Goal: Task Accomplishment & Management: Manage account settings

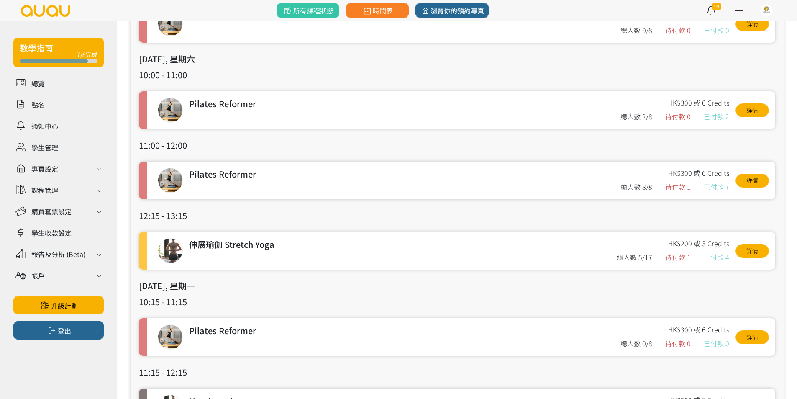
scroll to position [293, 0]
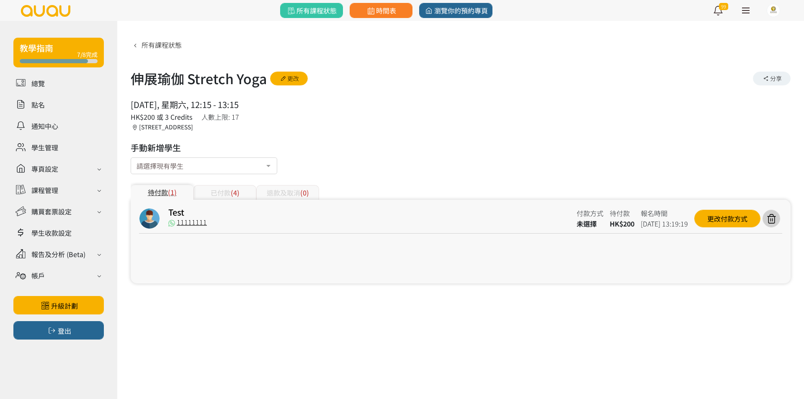
click at [221, 193] on div "已付款 (4)" at bounding box center [224, 192] width 63 height 15
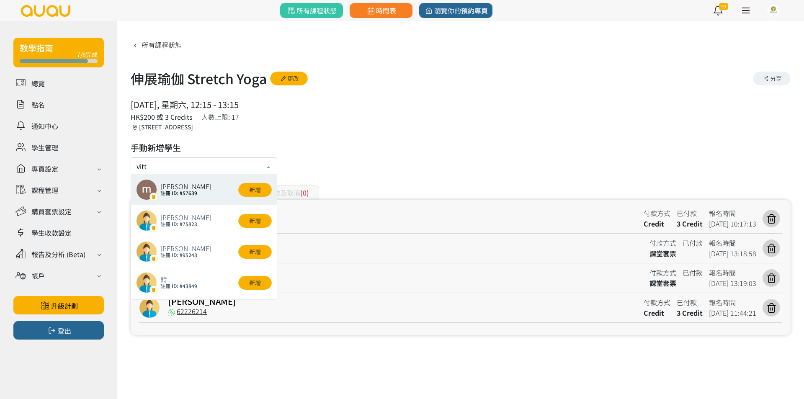
type input "vitti"
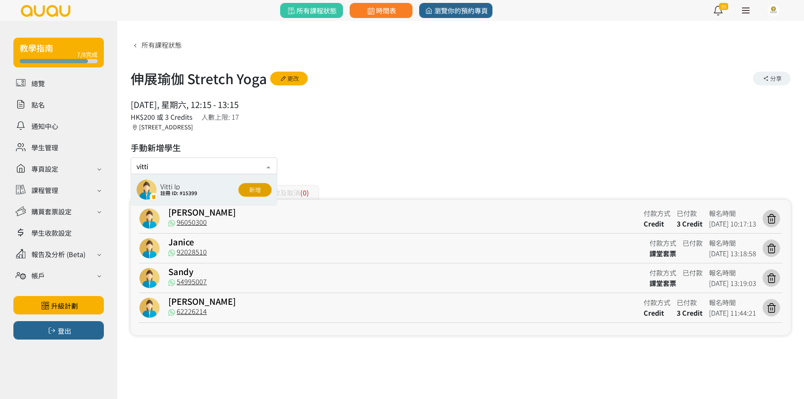
click at [247, 187] on button "新增" at bounding box center [254, 190] width 33 height 14
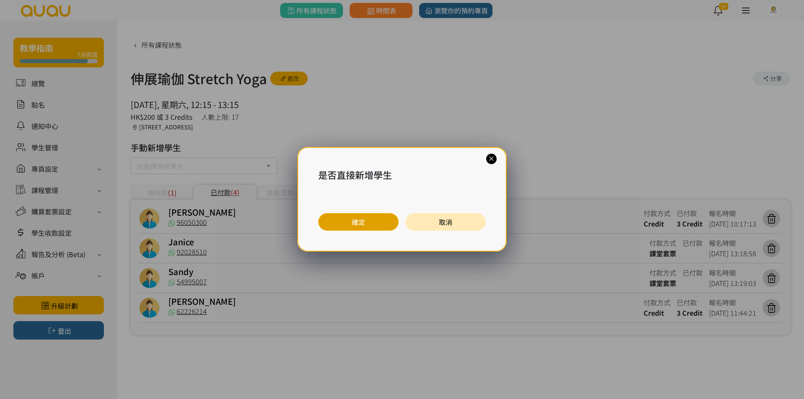
click at [376, 222] on button "確定" at bounding box center [358, 222] width 80 height 18
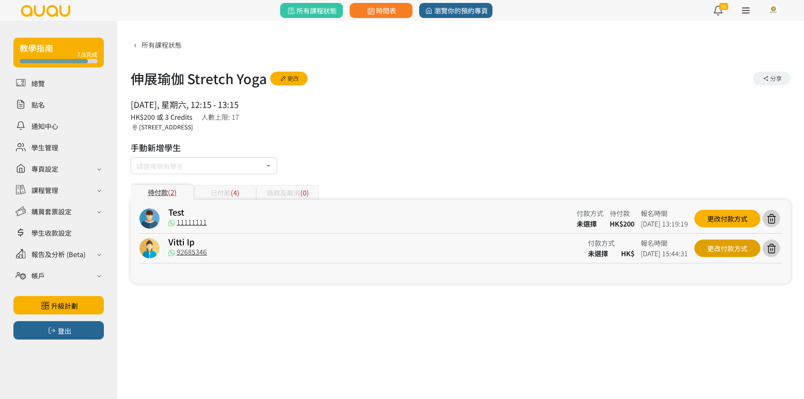
click at [709, 245] on div "更改付款方式" at bounding box center [727, 248] width 66 height 18
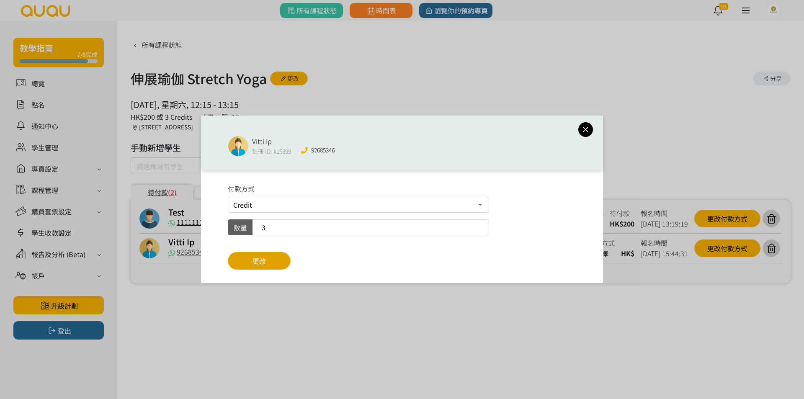
click at [280, 261] on button "更改" at bounding box center [259, 261] width 63 height 18
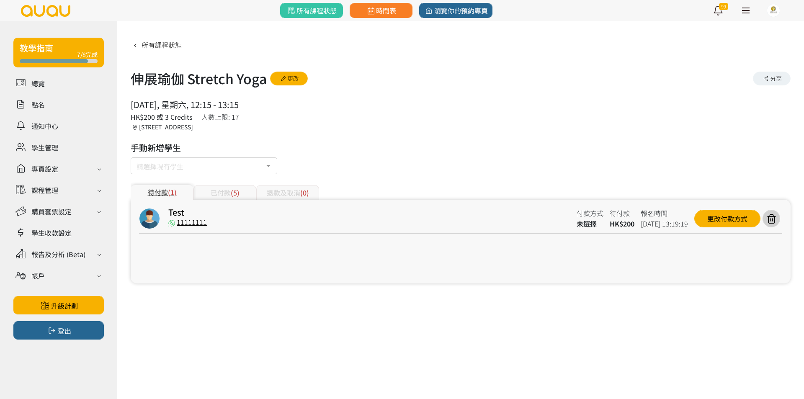
click at [232, 201] on div "Test 11111111 付款方式 未選擇 待付款 HK$200 報名時間 2025-08-16 13:19:19 更改付款方式" at bounding box center [461, 242] width 660 height 84
click at [233, 197] on span "(5)" at bounding box center [235, 193] width 9 height 10
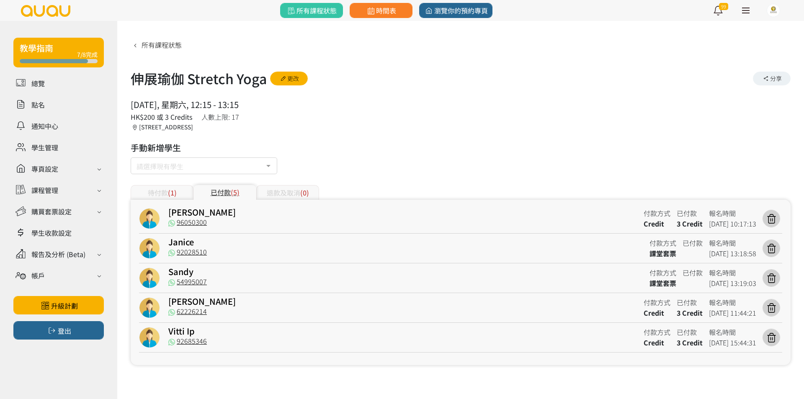
click at [273, 216] on div "[PERSON_NAME]" at bounding box center [402, 213] width 469 height 10
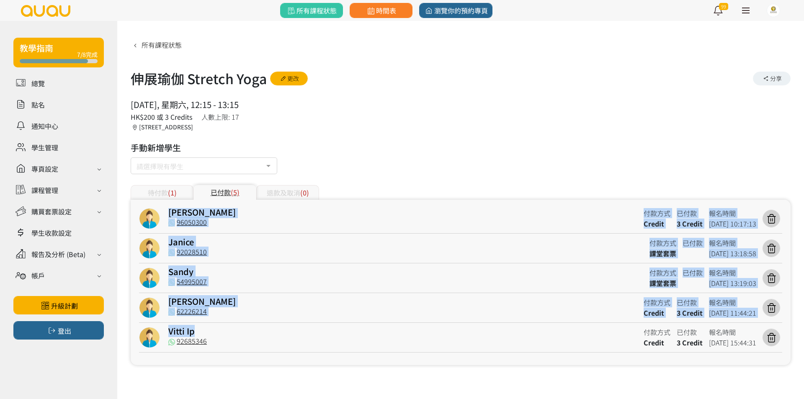
drag, startPoint x: 273, startPoint y: 216, endPoint x: 286, endPoint y: 336, distance: 120.3
click at [286, 335] on div "Gloria Tong 96050300 付款方式 Credit 已付款 3 Credit 報名時間 2025-08-06 10:17:13 Janice 9…" at bounding box center [460, 280] width 643 height 144
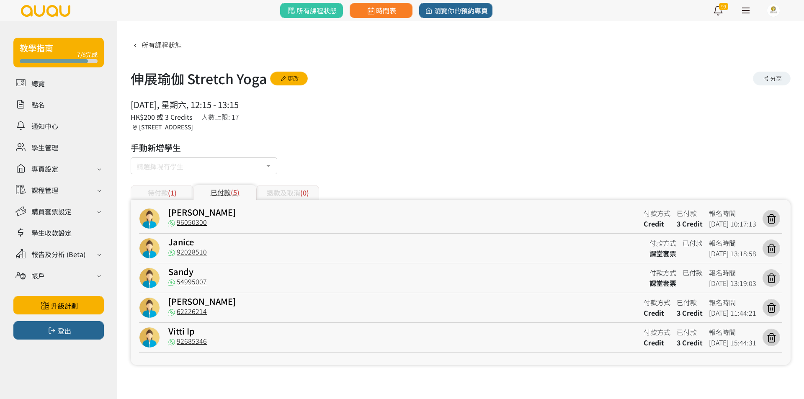
drag, startPoint x: 574, startPoint y: 79, endPoint x: 547, endPoint y: 65, distance: 30.1
click at [571, 77] on div "伸展瑜伽 Stretch Yoga 更改 分享" at bounding box center [461, 78] width 660 height 20
click at [174, 46] on span "所有課程狀態" at bounding box center [161, 45] width 40 height 10
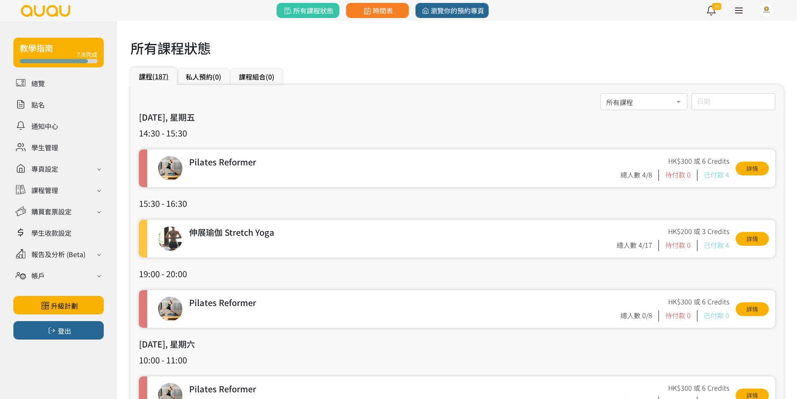
click at [726, 108] on div "日期 August 2025 Sun Mon Tue Wed Thu Fri Sat 1 2 3 4 5 6 7 8 9 10 11 12 13 14 15 …" at bounding box center [734, 101] width 84 height 17
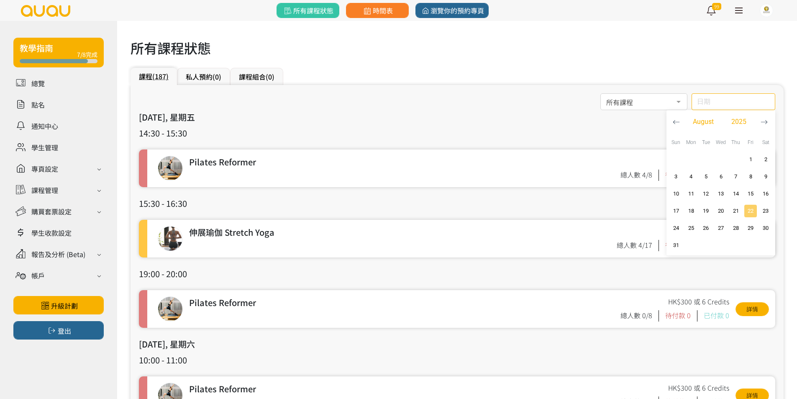
click at [751, 208] on span "22" at bounding box center [751, 211] width 10 height 8
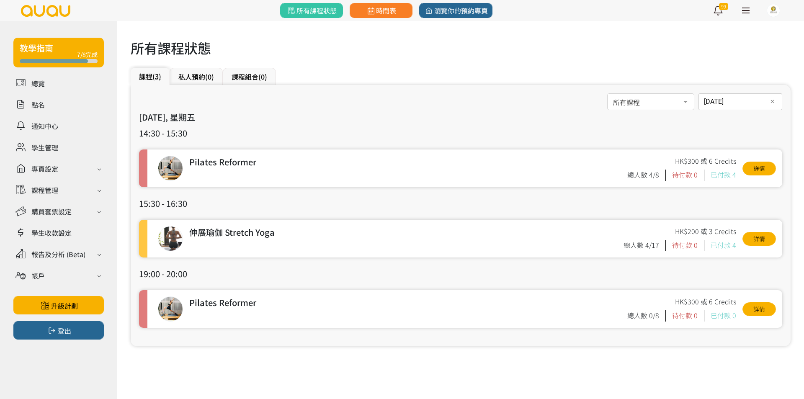
click at [726, 105] on div "2025-08-22 日期 ✕ August 2025 Sun Mon Tue Wed Thu Fri Sat 1 2 3 4 5 6 7 8 9 10 11…" at bounding box center [740, 101] width 84 height 17
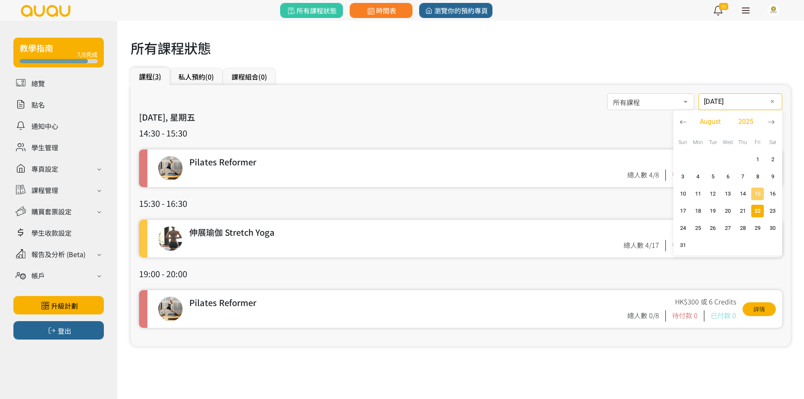
click at [756, 191] on span "15" at bounding box center [758, 194] width 10 height 8
type input "2025-08-15"
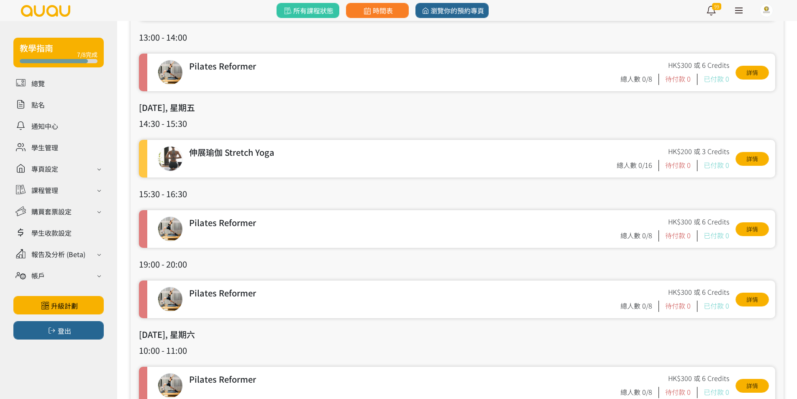
scroll to position [1842, 0]
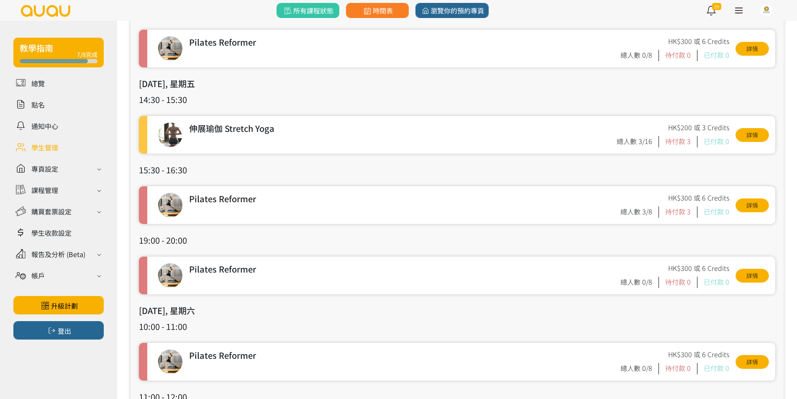
click at [56, 149] on link at bounding box center [58, 147] width 90 height 15
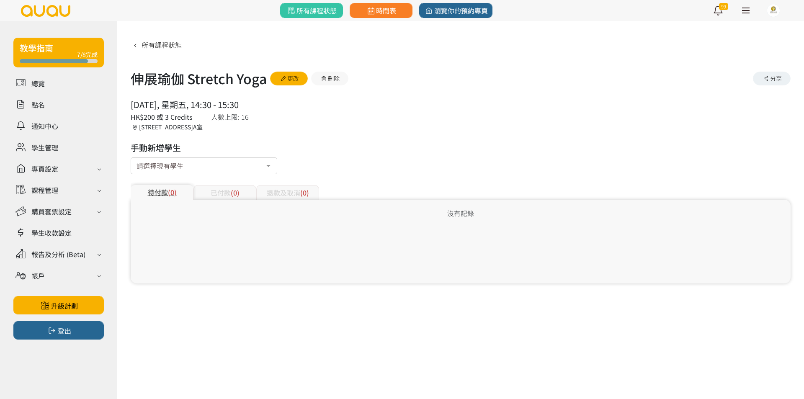
drag, startPoint x: 163, startPoint y: 164, endPoint x: 803, endPoint y: 7, distance: 659.0
click at [255, 190] on button "新增" at bounding box center [254, 190] width 33 height 14
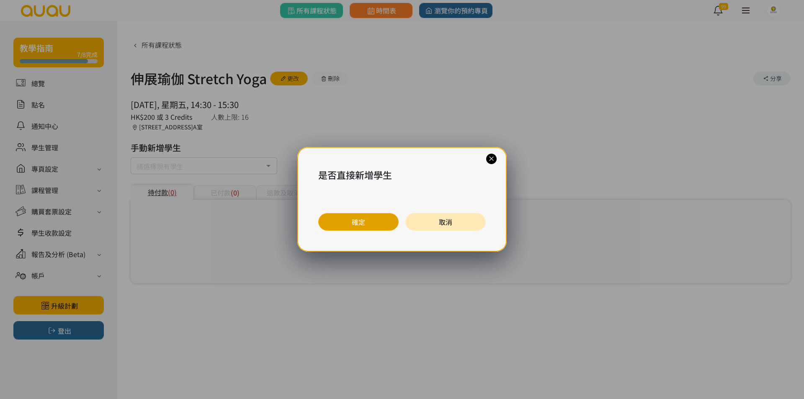
click at [349, 220] on button "確定" at bounding box center [358, 222] width 80 height 18
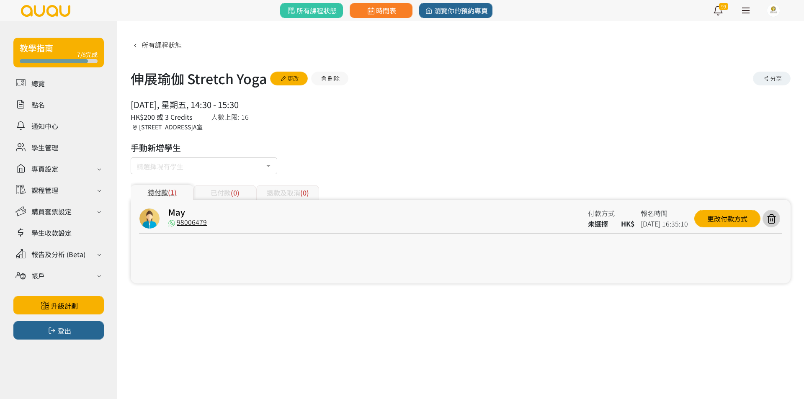
click at [136, 168] on input "text" at bounding box center [136, 164] width 0 height 8
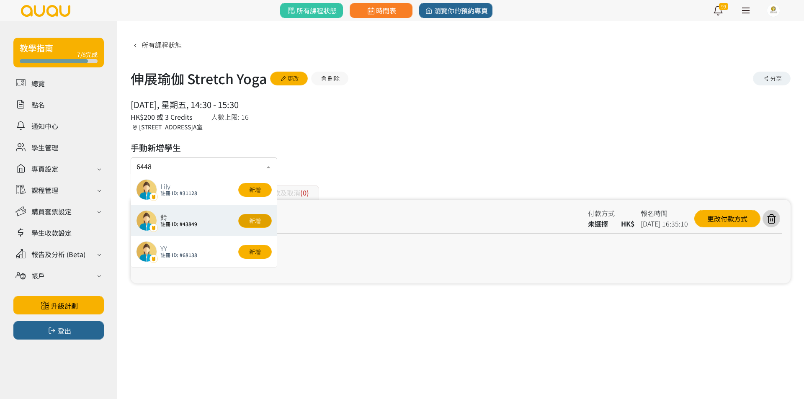
click at [252, 215] on button "新增" at bounding box center [254, 221] width 33 height 14
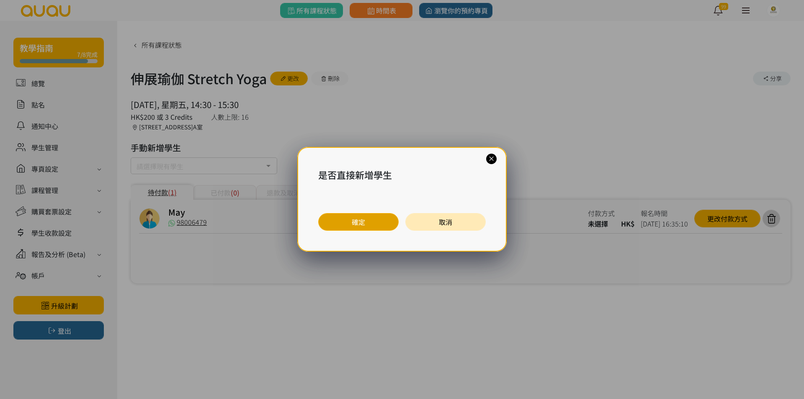
click at [367, 220] on button "確定" at bounding box center [358, 222] width 80 height 18
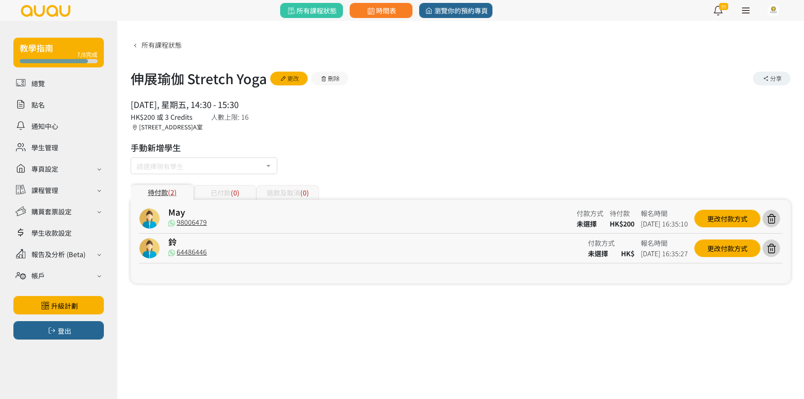
click at [167, 172] on div "請選擇現有學生" at bounding box center [204, 165] width 147 height 17
click at [136, 161] on input "text" at bounding box center [136, 164] width 0 height 8
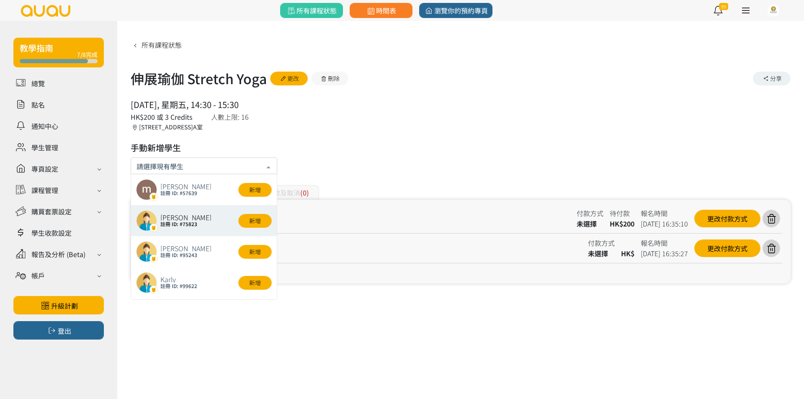
click at [151, 161] on input "text" at bounding box center [203, 165] width 135 height 10
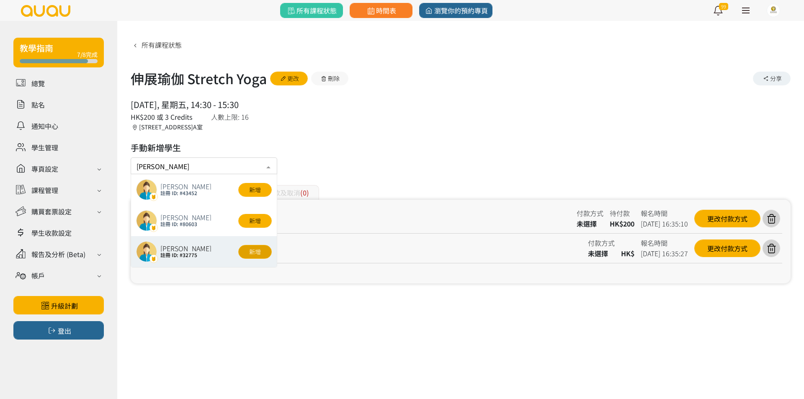
click at [253, 255] on button "新增" at bounding box center [254, 252] width 33 height 14
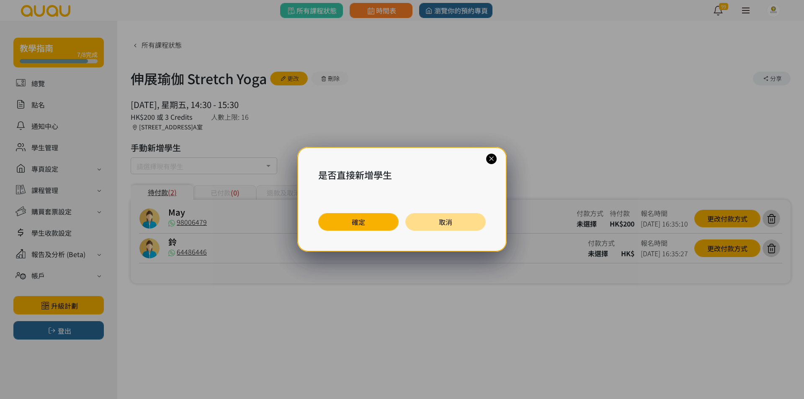
click at [467, 223] on button "取消" at bounding box center [445, 222] width 80 height 18
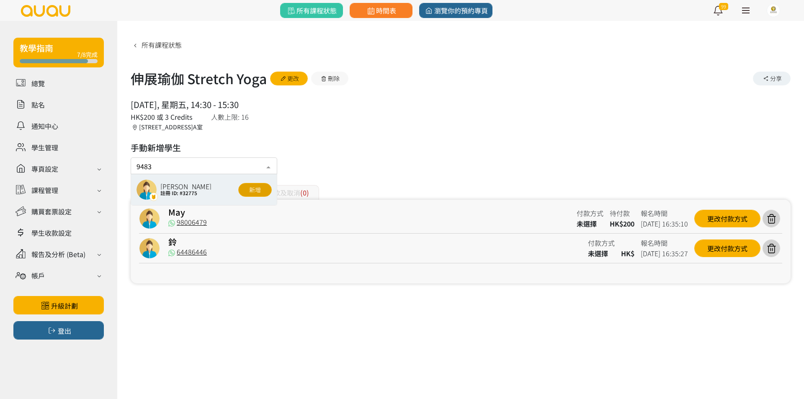
click at [248, 192] on button "新增" at bounding box center [254, 190] width 33 height 14
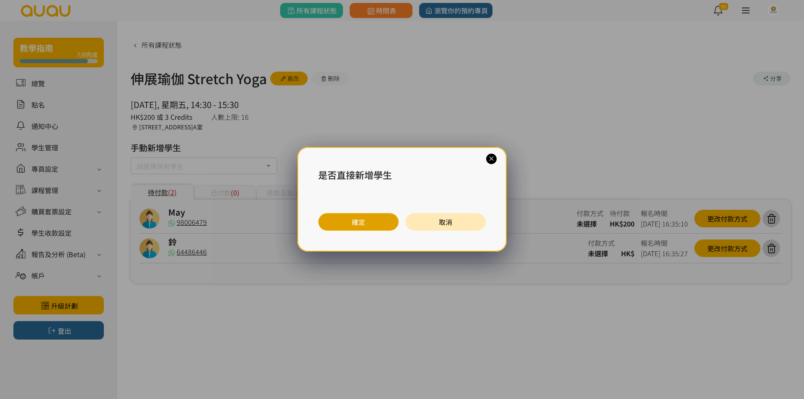
click at [367, 224] on button "確定" at bounding box center [358, 222] width 80 height 18
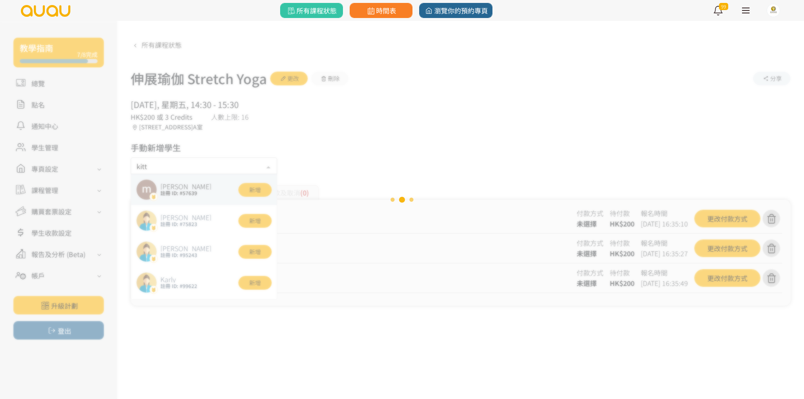
type input "kitty"
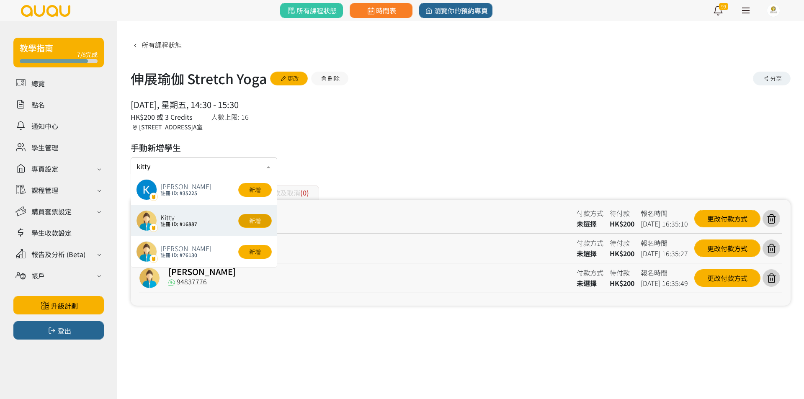
click at [259, 223] on button "新增" at bounding box center [254, 221] width 33 height 14
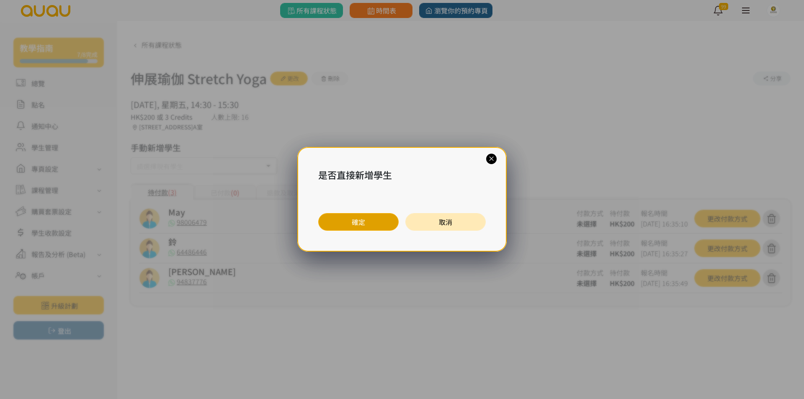
click at [368, 224] on button "確定" at bounding box center [358, 222] width 80 height 18
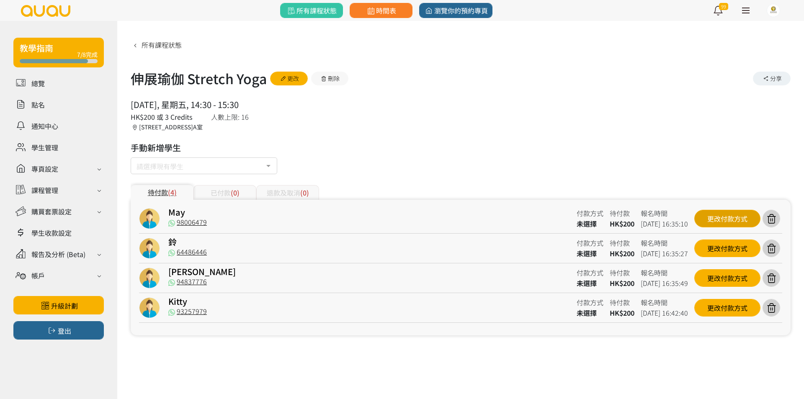
click at [710, 213] on div "更改付款方式" at bounding box center [727, 219] width 66 height 18
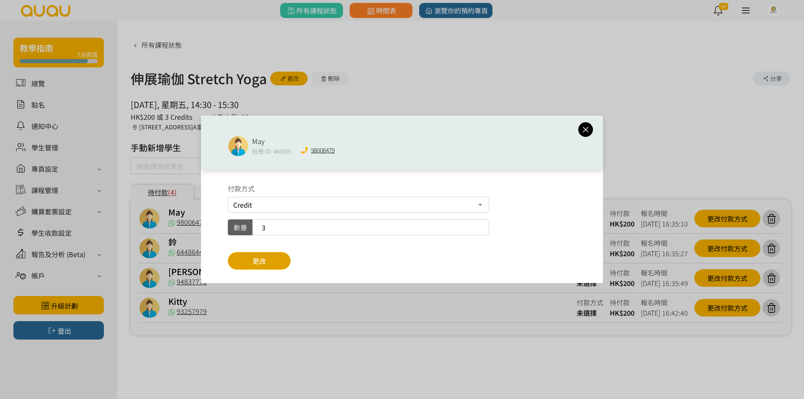
click at [277, 262] on button "更改" at bounding box center [259, 261] width 63 height 18
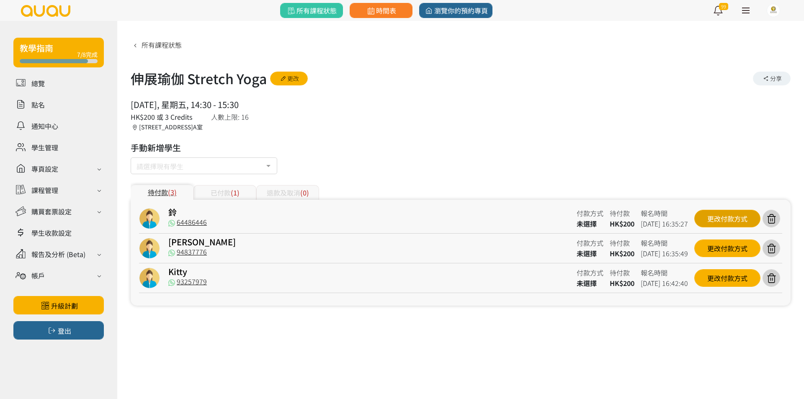
click at [723, 219] on div "更改付款方式" at bounding box center [727, 219] width 66 height 18
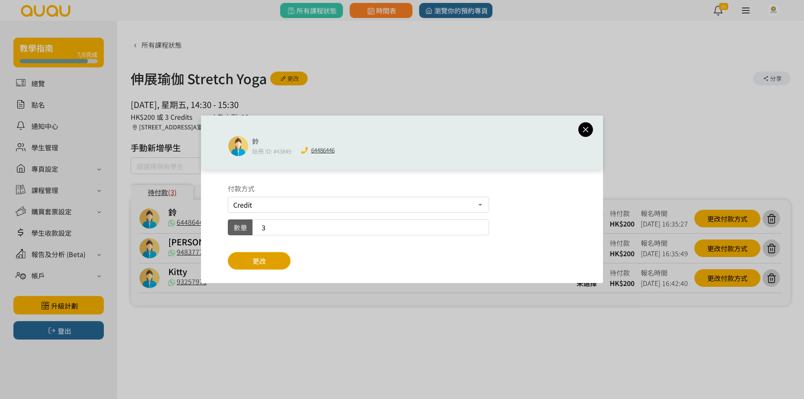
click at [276, 263] on button "更改" at bounding box center [259, 261] width 63 height 18
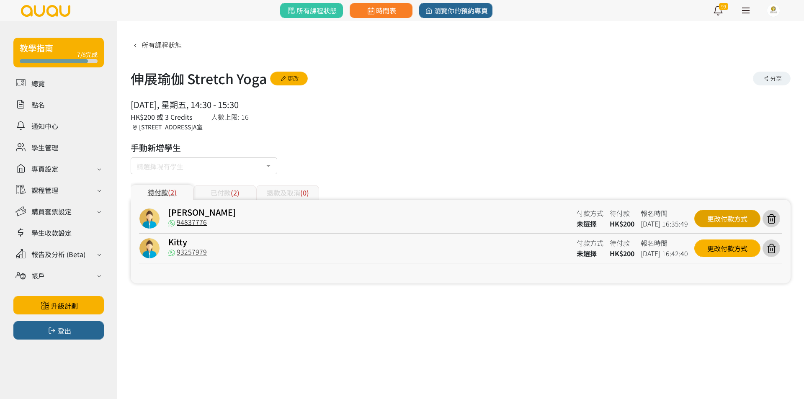
click at [706, 217] on div "更改付款方式" at bounding box center [727, 219] width 66 height 18
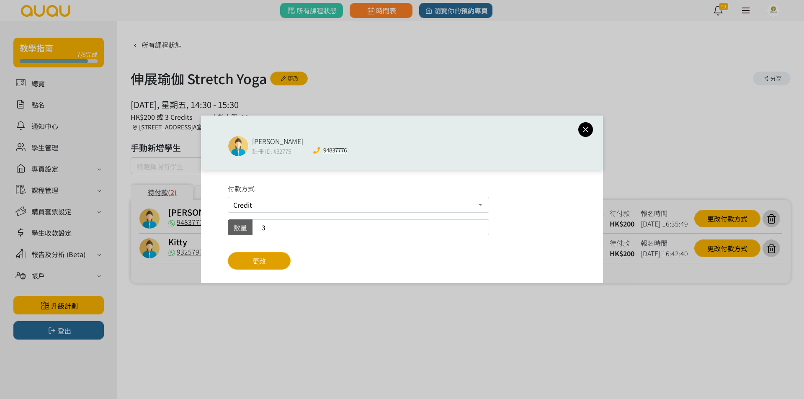
click at [277, 267] on button "更改" at bounding box center [259, 261] width 63 height 18
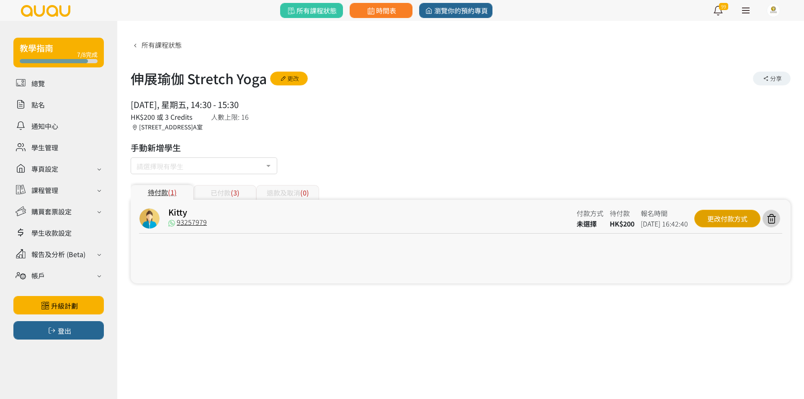
click at [735, 226] on div "更改付款方式" at bounding box center [727, 219] width 66 height 18
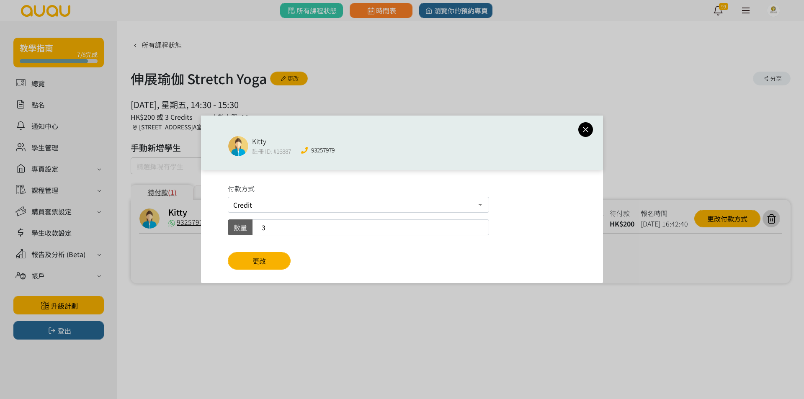
click at [732, 224] on div "Kitty 註冊 ID: #16887 93257979 付款方式 Credit 現場付款 轉數快FPS及銀行轉帳 PayMe 數量 3 更改" at bounding box center [402, 199] width 804 height 399
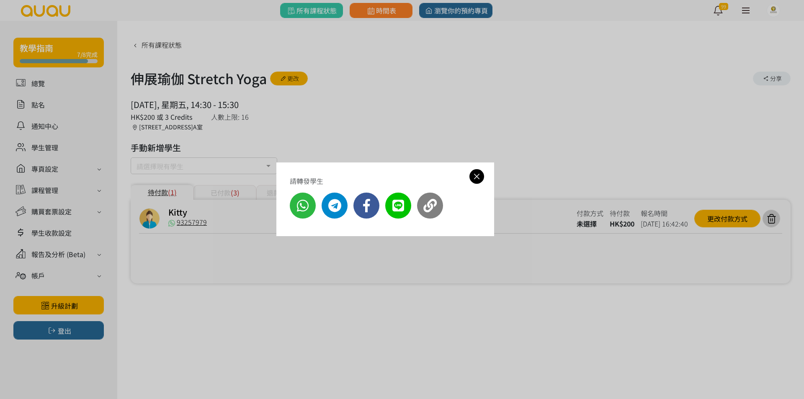
click at [269, 257] on div "請轉發學生" at bounding box center [402, 199] width 804 height 399
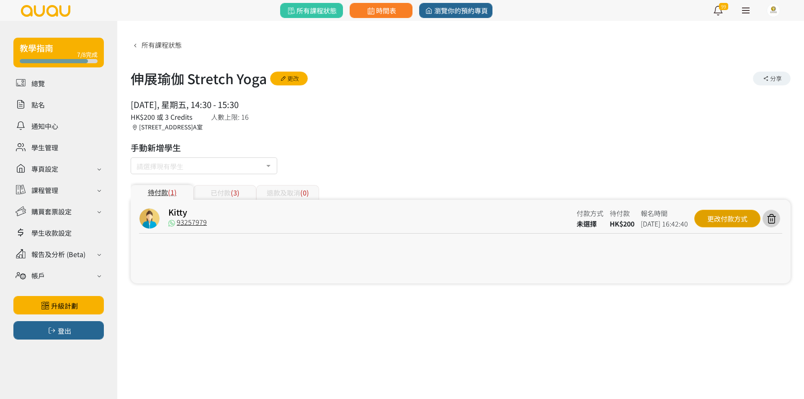
click at [720, 210] on div "更改付款方式" at bounding box center [727, 219] width 66 height 18
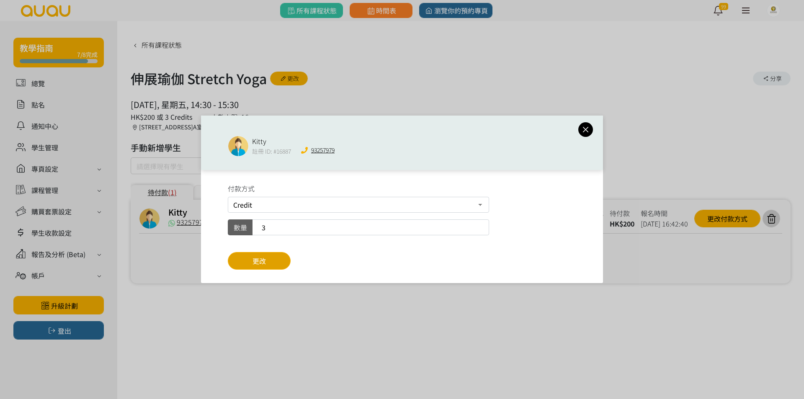
click at [265, 258] on span "更改" at bounding box center [258, 261] width 13 height 10
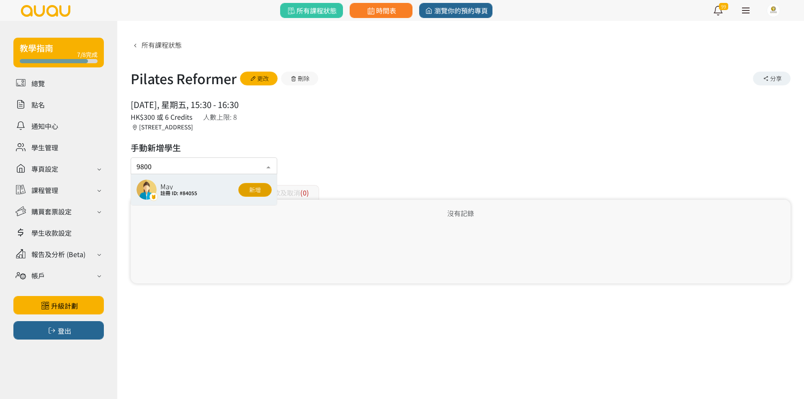
click at [253, 190] on button "新增" at bounding box center [254, 190] width 33 height 14
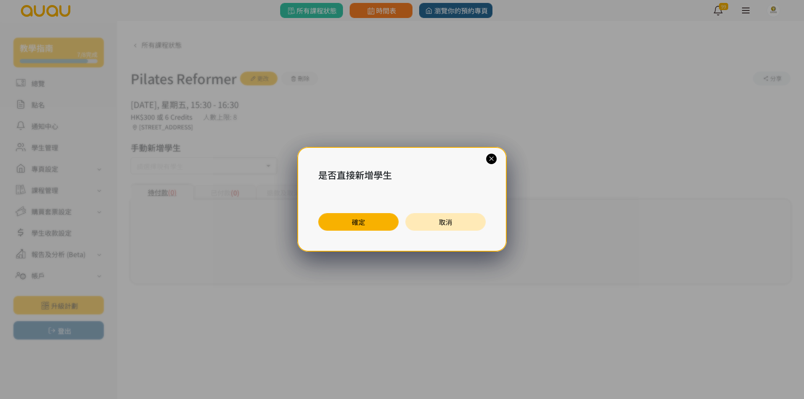
click at [332, 216] on button "確定" at bounding box center [358, 222] width 80 height 18
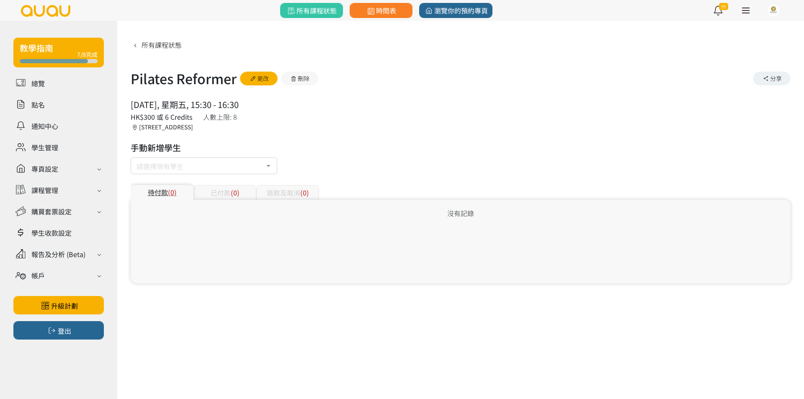
click at [175, 166] on div at bounding box center [402, 199] width 804 height 399
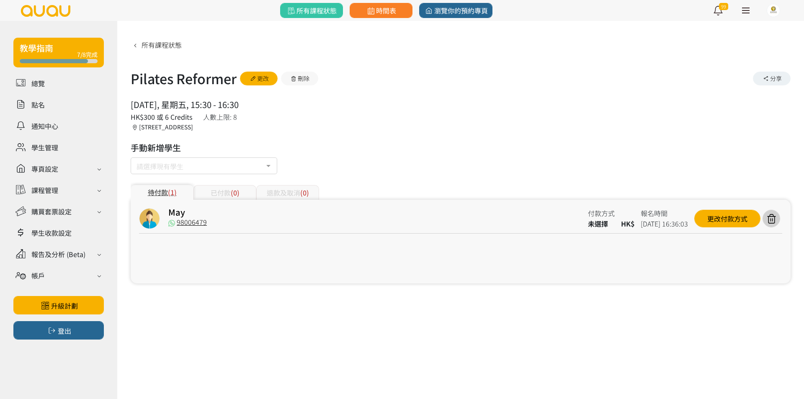
drag, startPoint x: 165, startPoint y: 165, endPoint x: 177, endPoint y: 152, distance: 17.2
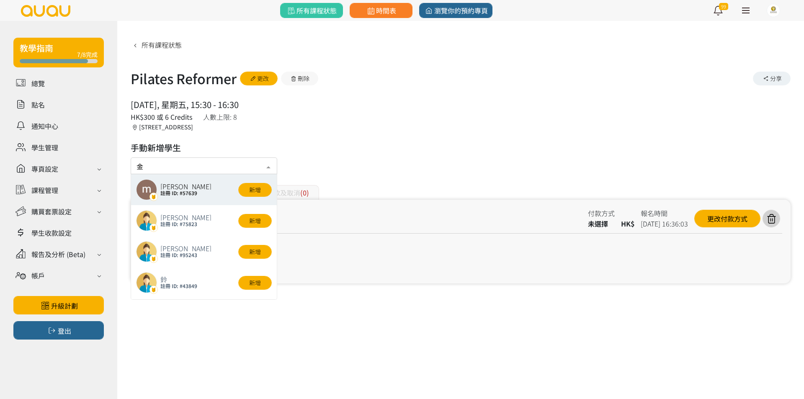
type input "公"
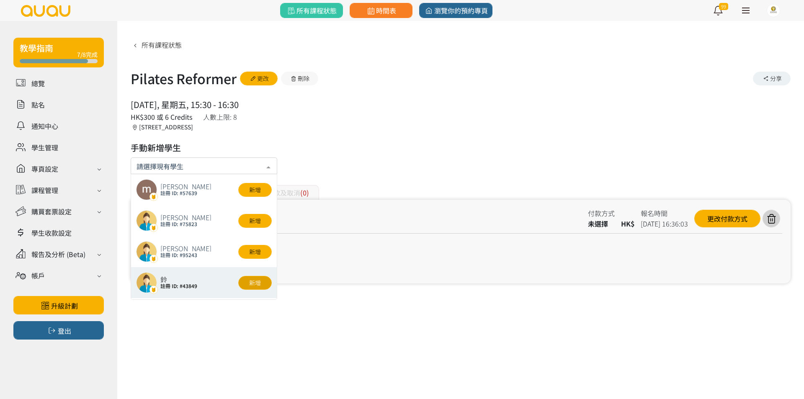
click at [248, 288] on button "新增" at bounding box center [254, 283] width 33 height 14
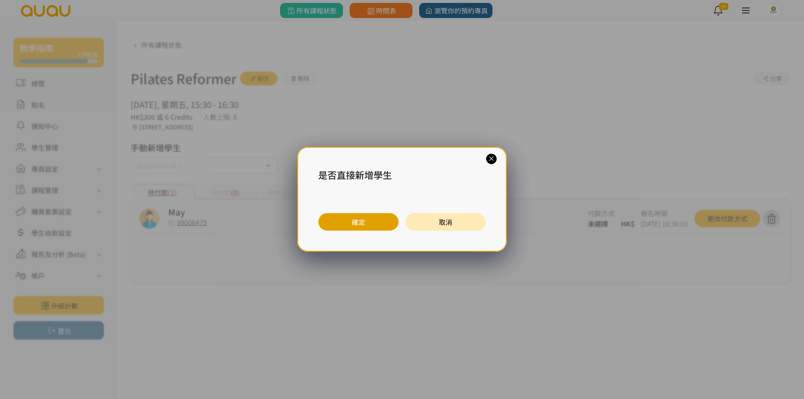
click at [355, 221] on button "確定" at bounding box center [358, 222] width 80 height 18
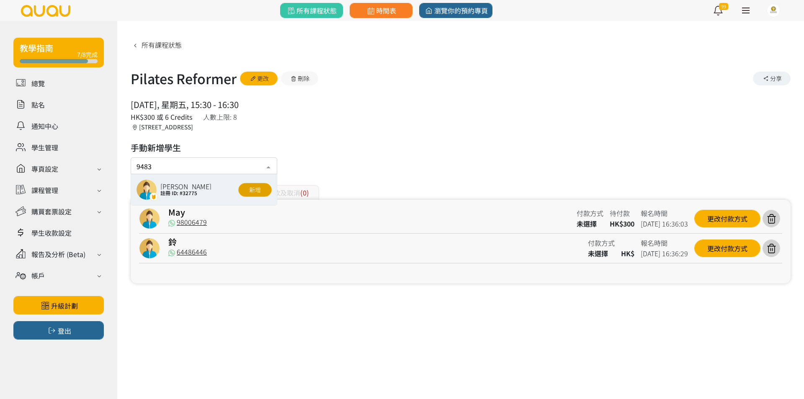
click at [262, 192] on button "新增" at bounding box center [254, 190] width 33 height 14
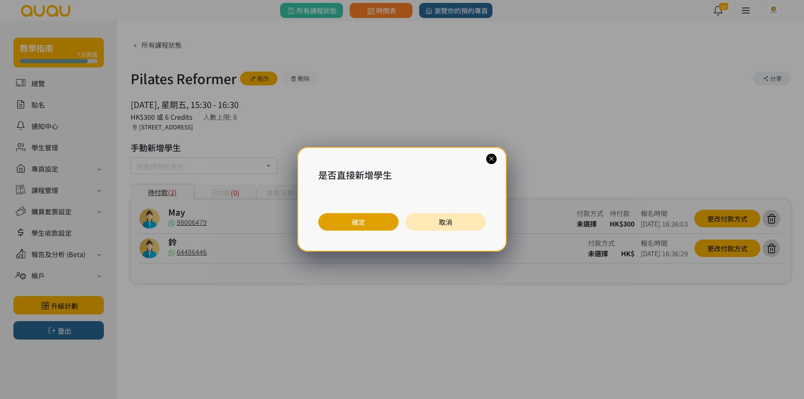
click at [338, 223] on button "確定" at bounding box center [358, 222] width 80 height 18
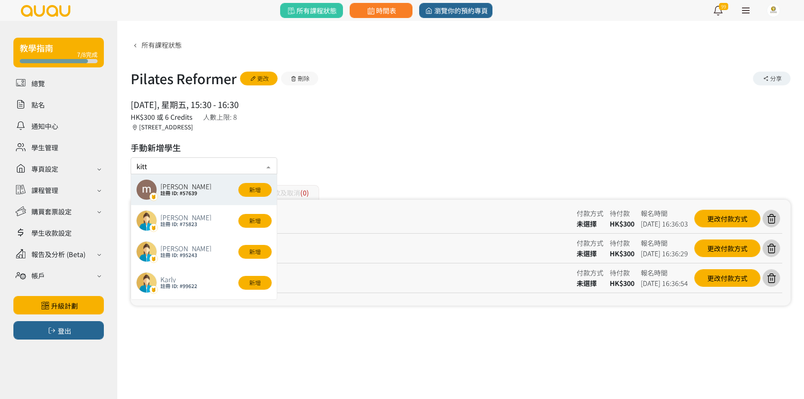
type input "kitty"
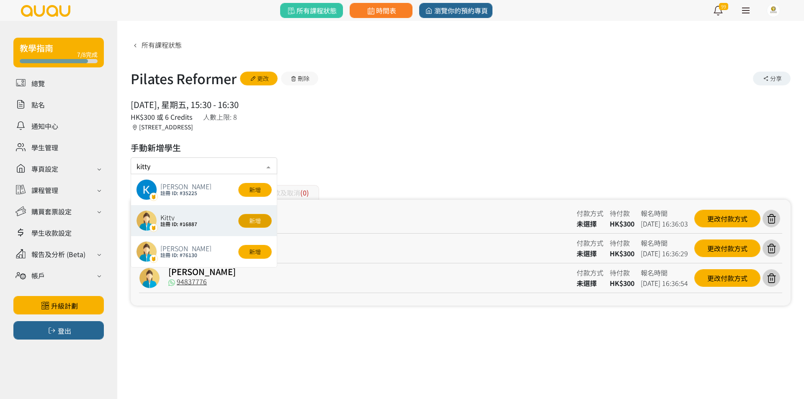
click at [255, 221] on button "新增" at bounding box center [254, 221] width 33 height 14
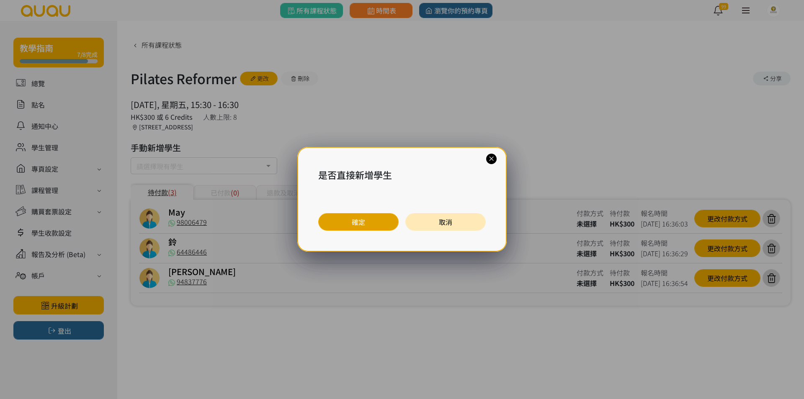
click at [365, 224] on button "確定" at bounding box center [358, 222] width 80 height 18
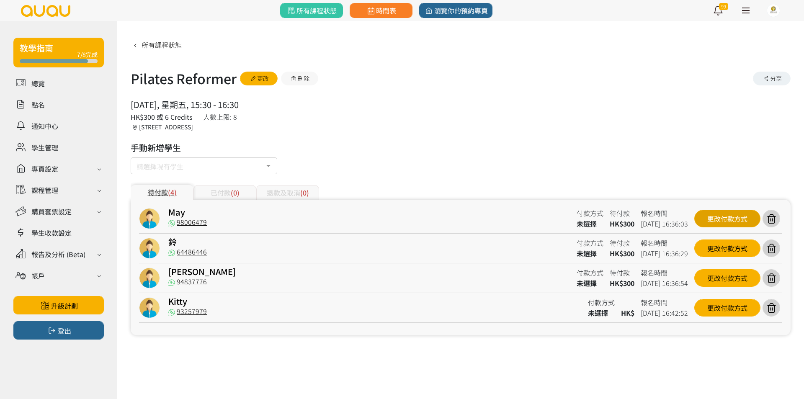
click at [712, 221] on div "更改付款方式" at bounding box center [727, 219] width 66 height 18
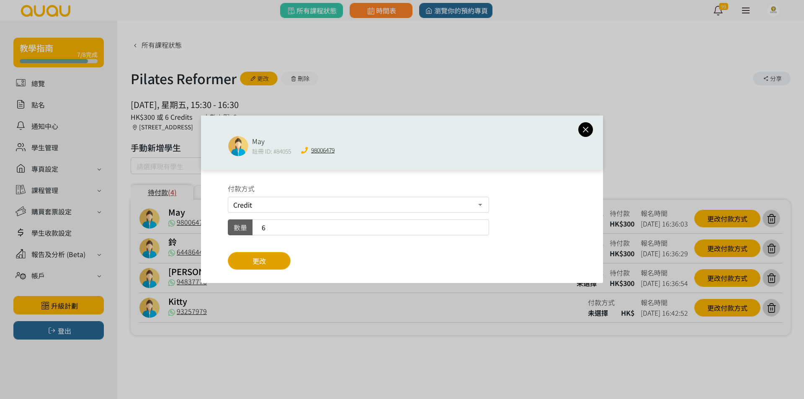
click at [288, 259] on button "更改" at bounding box center [259, 261] width 63 height 18
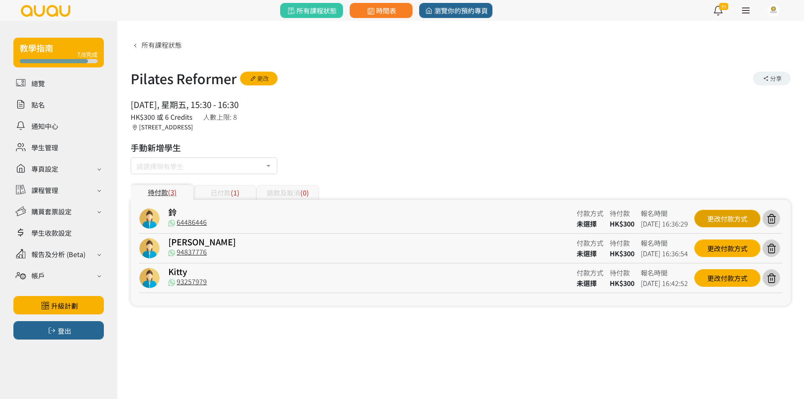
click at [726, 214] on div "更改付款方式" at bounding box center [727, 219] width 66 height 18
click at [266, 267] on div at bounding box center [402, 199] width 804 height 399
click at [722, 217] on div "更改付款方式" at bounding box center [727, 219] width 66 height 18
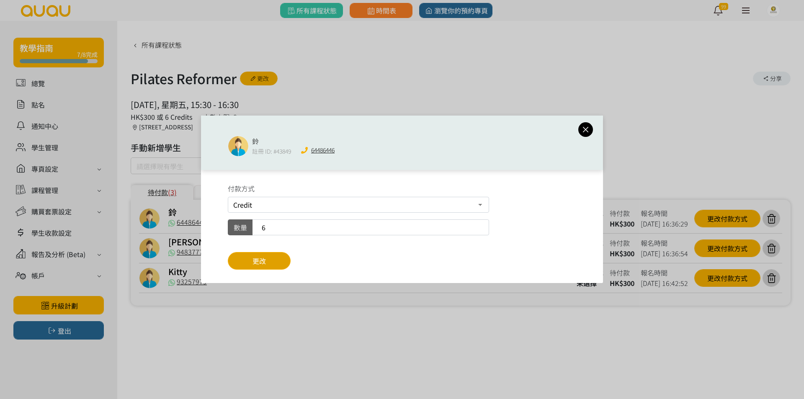
click at [289, 263] on button "更改" at bounding box center [259, 261] width 63 height 18
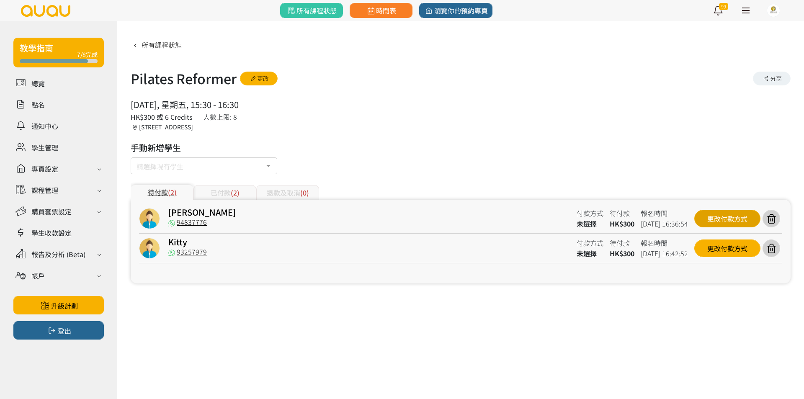
click at [713, 214] on div "更改付款方式" at bounding box center [727, 219] width 66 height 18
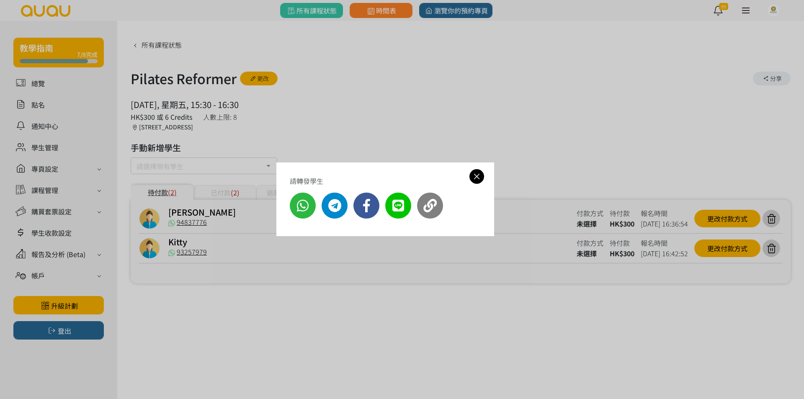
click at [289, 262] on div "請轉發學生" at bounding box center [402, 199] width 804 height 399
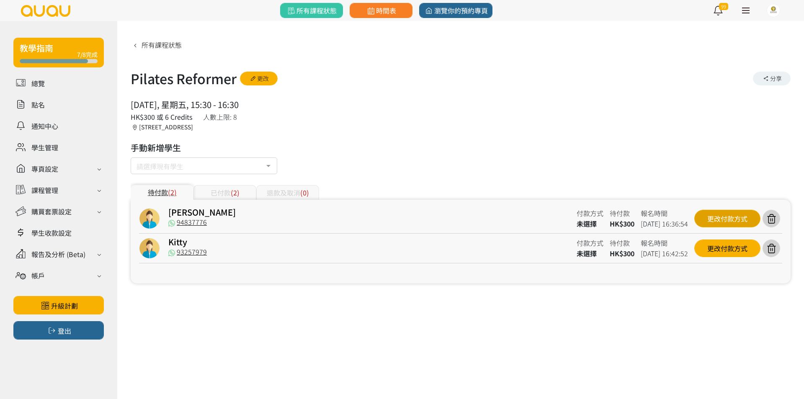
click at [705, 221] on div "更改付款方式" at bounding box center [727, 219] width 66 height 18
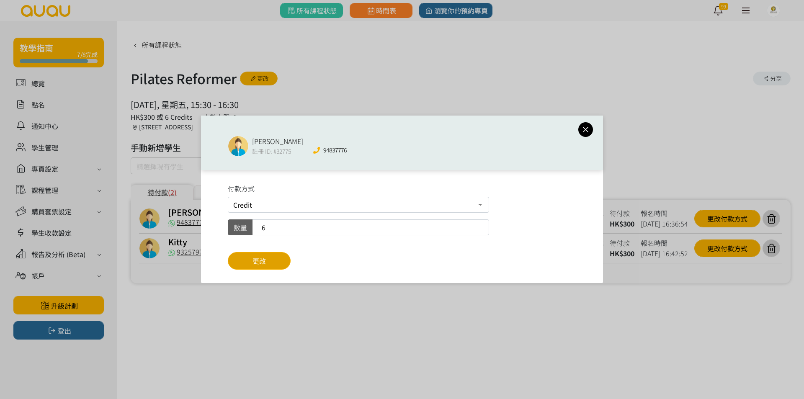
click at [260, 266] on button "更改" at bounding box center [259, 261] width 63 height 18
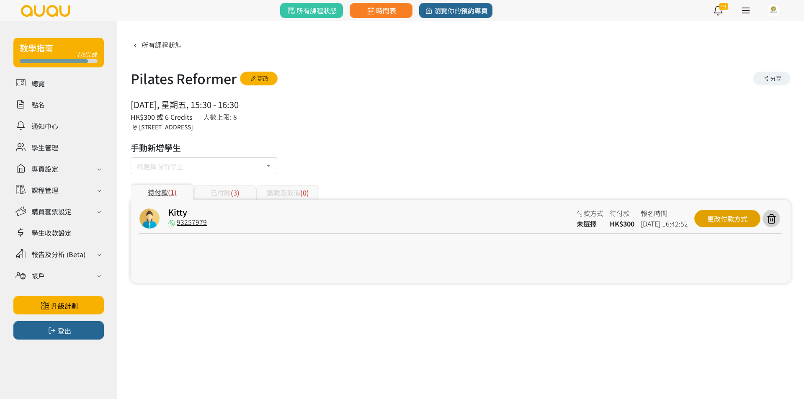
click at [713, 221] on div "更改付款方式" at bounding box center [727, 219] width 66 height 18
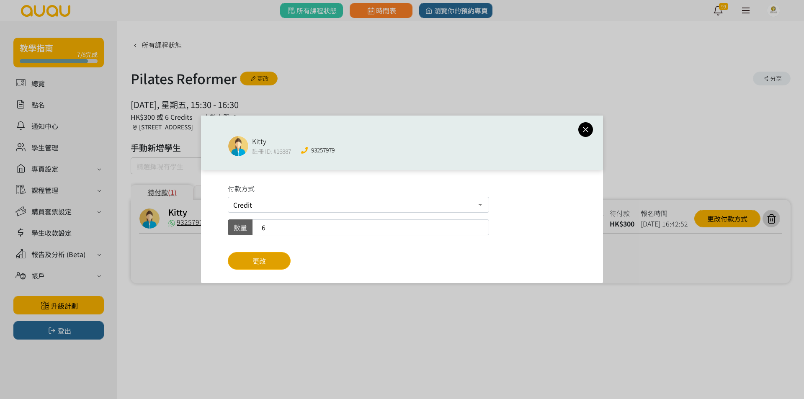
click at [273, 257] on button "更改" at bounding box center [259, 261] width 63 height 18
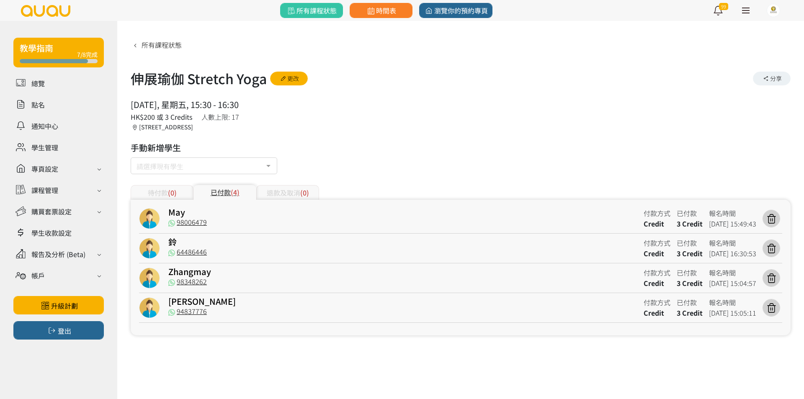
click at [782, 278] on div at bounding box center [772, 278] width 20 height 18
click at [779, 278] on div at bounding box center [771, 278] width 18 height 18
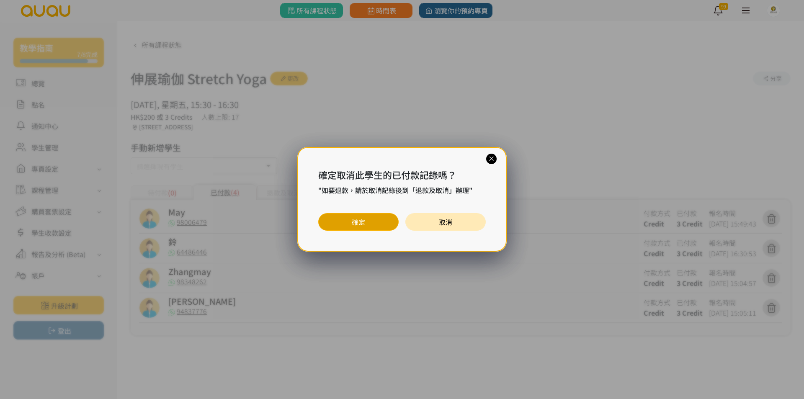
click at [348, 215] on button "確定" at bounding box center [358, 222] width 80 height 18
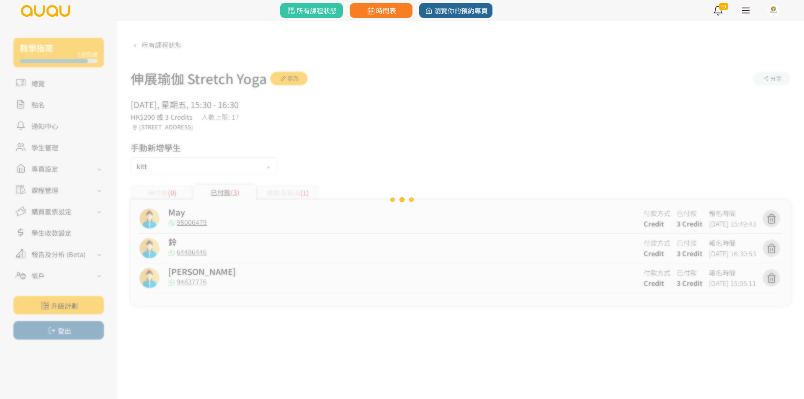
type input "kitty"
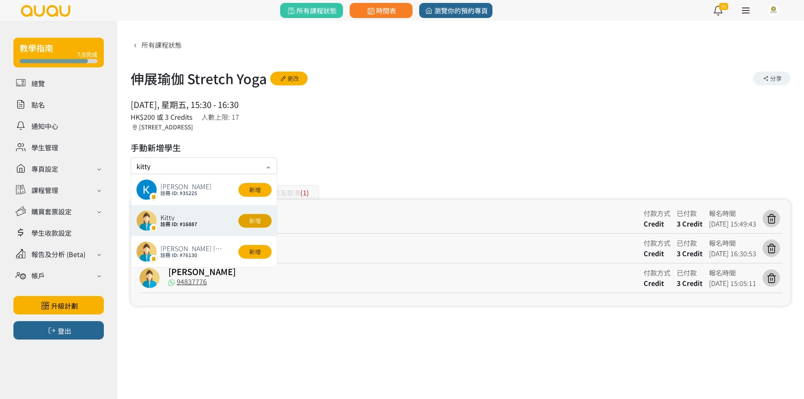
click at [242, 220] on button "新增" at bounding box center [254, 221] width 33 height 14
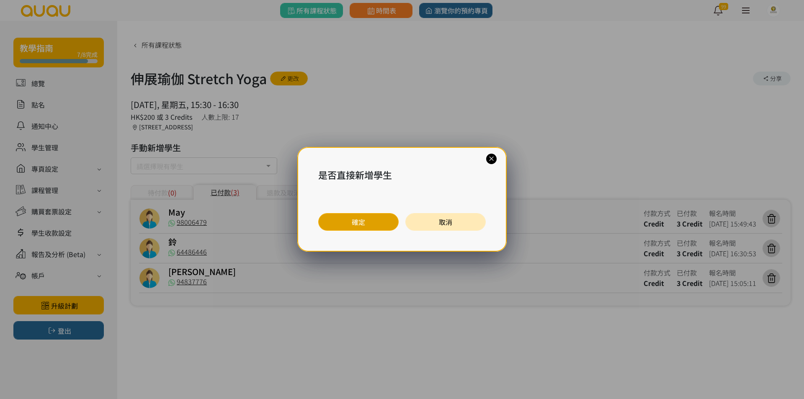
click at [382, 225] on button "確定" at bounding box center [358, 222] width 80 height 18
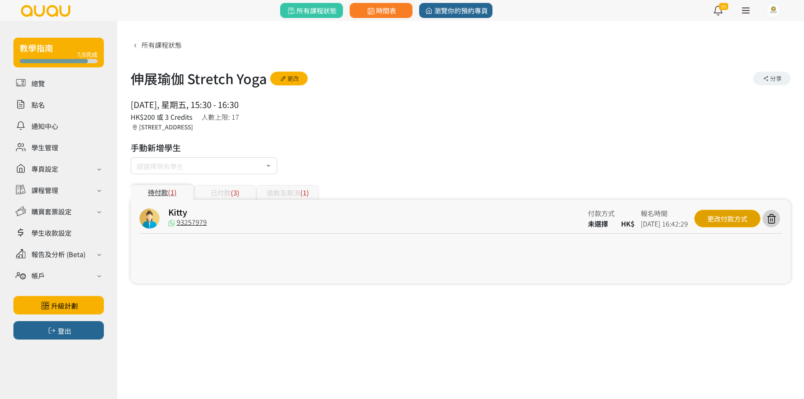
click at [725, 216] on div "更改付款方式" at bounding box center [727, 219] width 66 height 18
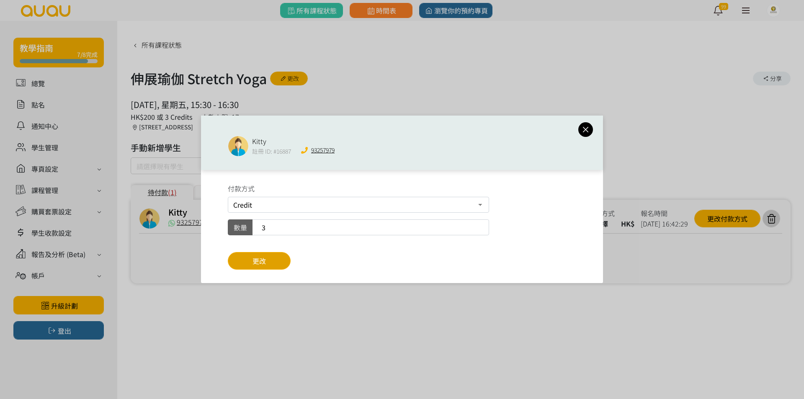
click at [264, 264] on span "更改" at bounding box center [258, 261] width 13 height 10
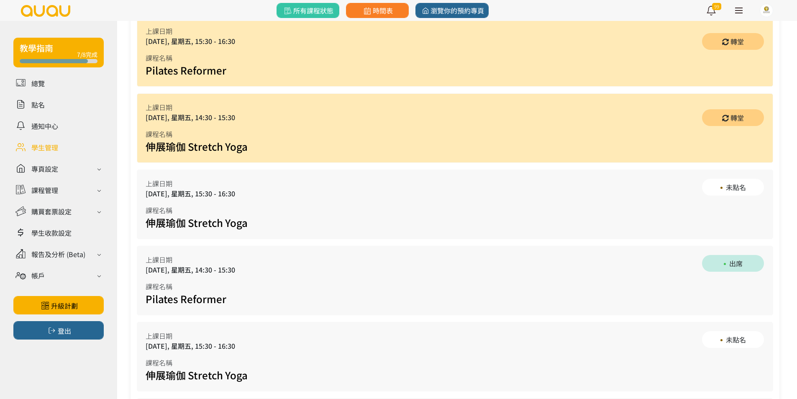
scroll to position [293, 0]
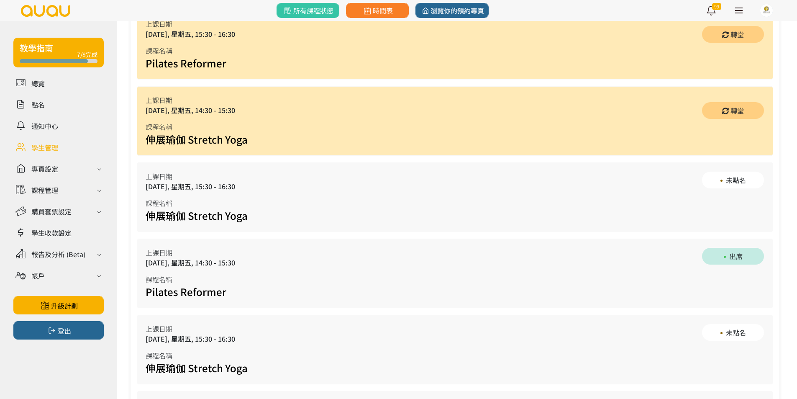
click at [300, 221] on div "上課日期 [DATE], 星期五, 15:30 - 16:30 課程名稱 伸展瑜伽 Stretch Yoga 未點名" at bounding box center [455, 196] width 637 height 69
drag, startPoint x: 300, startPoint y: 221, endPoint x: 305, endPoint y: 170, distance: 50.9
click at [305, 172] on div "上課日期 2025/08/22, 星期五, 15:30 - 16:30 課程名稱 伸展瑜伽 Stretch Yoga 未點名" at bounding box center [455, 196] width 637 height 69
click at [309, 181] on div "上課日期 2025/08/22, 星期五, 15:30 - 16:30 課程名稱 伸展瑜伽 Stretch Yoga 未點名" at bounding box center [455, 196] width 637 height 69
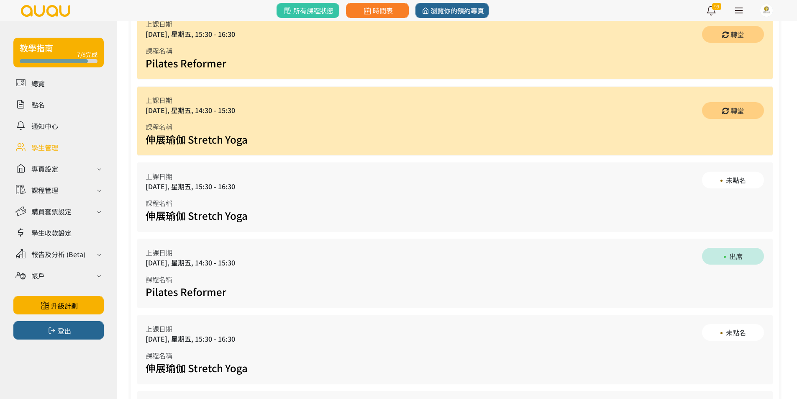
click at [356, 208] on div "上課日期 2025/08/22, 星期五, 15:30 - 16:30 課程名稱 伸展瑜伽 Stretch Yoga 未點名" at bounding box center [455, 196] width 637 height 69
drag, startPoint x: 356, startPoint y: 208, endPoint x: 358, endPoint y: 177, distance: 31.0
click at [358, 179] on div "上課日期 2025/08/22, 星期五, 15:30 - 16:30 課程名稱 伸展瑜伽 Stretch Yoga 未點名" at bounding box center [455, 196] width 637 height 69
click at [358, 178] on div "上課日期 2025/08/22, 星期五, 15:30 - 16:30 課程名稱 伸展瑜伽 Stretch Yoga 未點名" at bounding box center [455, 196] width 637 height 69
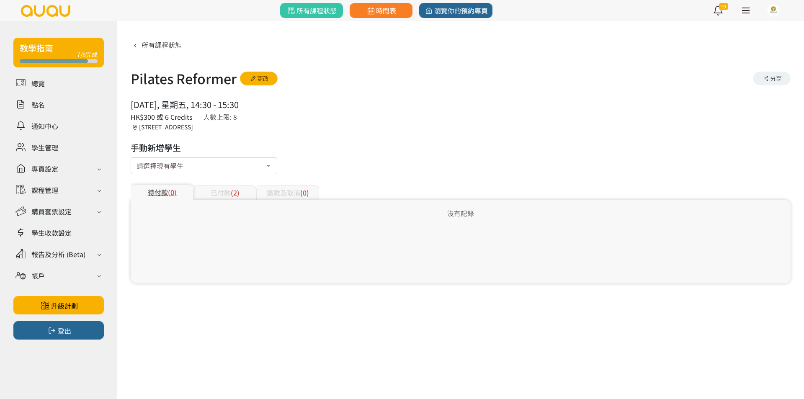
click at [225, 196] on div "已付款 (2)" at bounding box center [224, 192] width 63 height 15
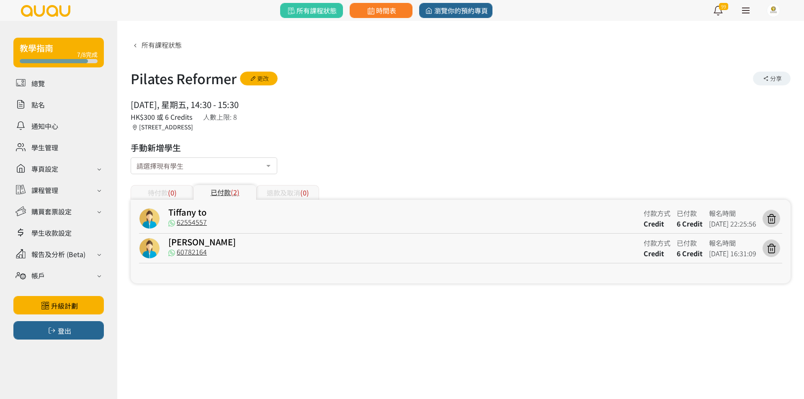
click at [195, 126] on div "[STREET_ADDRESS]" at bounding box center [163, 127] width 64 height 9
drag, startPoint x: 282, startPoint y: 126, endPoint x: 294, endPoint y: 105, distance: 23.8
click at [292, 107] on div "2025/08/15, 星期五, 14:30 - 15:30 人數上限: 8 HK$300 或 6 Credits 香港, 九龍, 太子, 太子彌敦道788-…" at bounding box center [461, 114] width 660 height 33
click at [239, 105] on div "2025/08/15, 星期五, 14:30 - 15:30" at bounding box center [185, 104] width 108 height 13
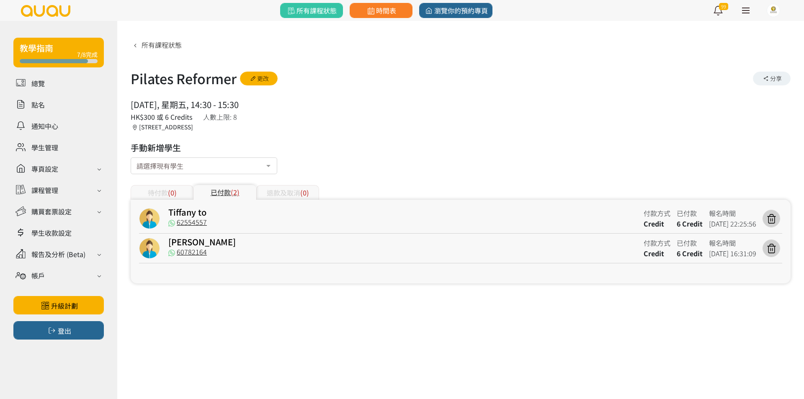
click at [239, 105] on div "2025/08/15, 星期五, 14:30 - 15:30" at bounding box center [185, 104] width 108 height 13
drag, startPoint x: 293, startPoint y: 105, endPoint x: 297, endPoint y: 126, distance: 21.3
click at [297, 126] on div "2025/08/15, 星期五, 14:30 - 15:30 人數上限: 8 HK$300 或 6 Credits 香港, 九龍, 太子, 太子彌敦道788-…" at bounding box center [461, 114] width 660 height 33
click at [299, 133] on div "所有課程狀態 Pilates Reformer 更改 分享 2025/08/15, 星期五, 14:30 - 15:30 人數上限: 8 HK$300 或 6…" at bounding box center [461, 161] width 660 height 246
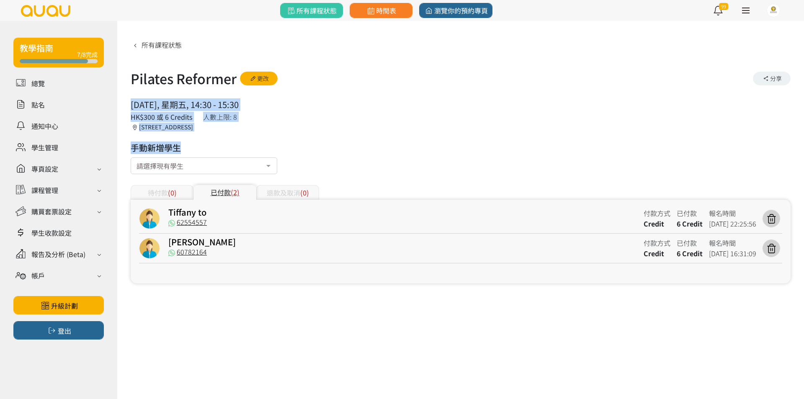
drag, startPoint x: 299, startPoint y: 133, endPoint x: 319, endPoint y: 91, distance: 46.4
click at [319, 91] on div "所有課程狀態 Pilates Reformer 更改 分享 2025/08/15, 星期五, 14:30 - 15:30 人數上限: 8 HK$300 或 6…" at bounding box center [461, 161] width 660 height 246
click at [331, 111] on div "2025/08/15, 星期五, 14:30 - 15:30 人數上限: 8 HK$300 或 6 Credits 香港, 九龍, 太子, 太子彌敦道788-…" at bounding box center [461, 114] width 660 height 33
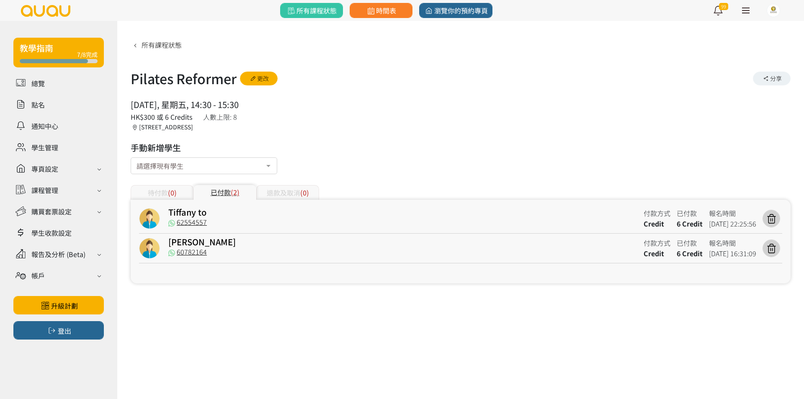
click at [332, 105] on div "2025/08/15, 星期五, 14:30 - 15:30 人數上限: 8 HK$300 或 6 Credits 香港, 九龍, 太子, 太子彌敦道788-…" at bounding box center [461, 114] width 660 height 33
drag, startPoint x: 332, startPoint y: 118, endPoint x: 332, endPoint y: 126, distance: 8.4
click at [332, 126] on div "2025/08/15, 星期五, 14:30 - 15:30 人數上限: 8 HK$300 或 6 Credits 香港, 九龍, 太子, 太子彌敦道788-…" at bounding box center [461, 114] width 660 height 33
click at [330, 130] on div "2025/08/15, 星期五, 14:30 - 15:30 人數上限: 8 HK$300 或 6 Credits 香港, 九龍, 太子, 太子彌敦道788-…" at bounding box center [461, 114] width 660 height 33
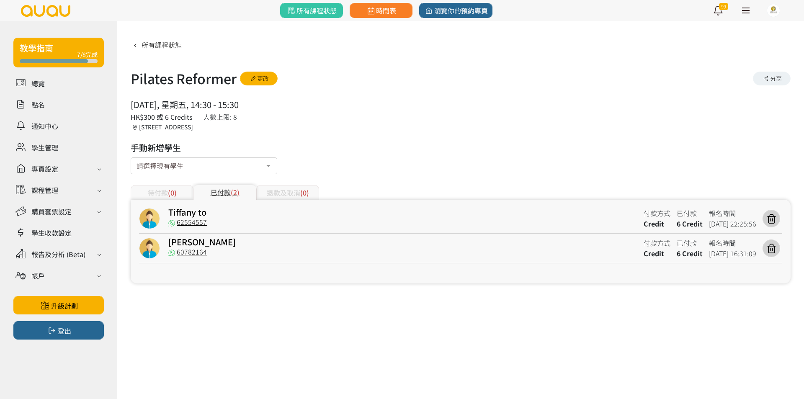
click at [330, 130] on div "2025/08/15, 星期五, 14:30 - 15:30 人數上限: 8 HK$300 或 6 Credits 香港, 九龍, 太子, 太子彌敦道788-…" at bounding box center [461, 114] width 660 height 33
drag, startPoint x: 330, startPoint y: 130, endPoint x: 161, endPoint y: 106, distance: 171.2
click at [161, 106] on div "2025/08/15, 星期五, 14:30 - 15:30 人數上限: 8 HK$300 或 6 Credits 香港, 九龍, 太子, 太子彌敦道788-…" at bounding box center [461, 114] width 660 height 33
click at [161, 106] on div "2025/08/15, 星期五, 14:30 - 15:30" at bounding box center [185, 104] width 108 height 13
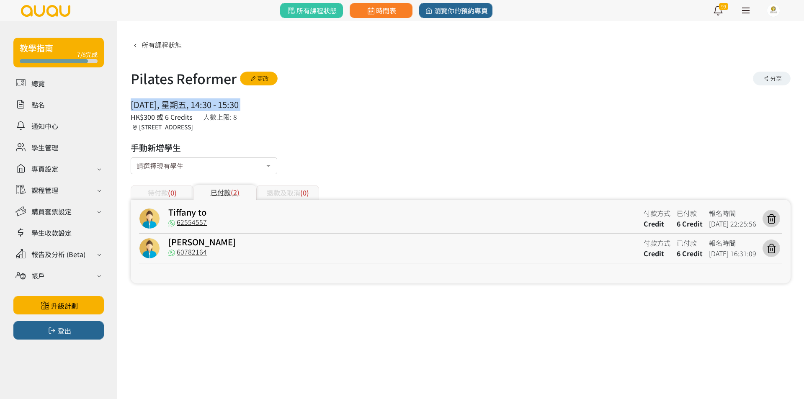
click at [161, 106] on div "2025/08/15, 星期五, 14:30 - 15:30" at bounding box center [185, 104] width 108 height 13
drag, startPoint x: 161, startPoint y: 106, endPoint x: 320, endPoint y: 128, distance: 161.0
click at [320, 128] on div "2025/08/15, 星期五, 14:30 - 15:30 人數上限: 8 HK$300 或 6 Credits 香港, 九龍, 太子, 太子彌敦道788-…" at bounding box center [461, 114] width 660 height 33
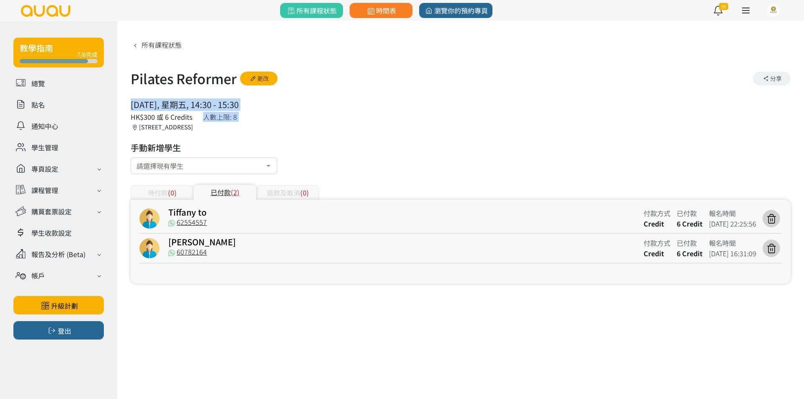
click at [320, 128] on div "2025/08/15, 星期五, 14:30 - 15:30 人數上限: 8 HK$300 或 6 Credits 香港, 九龍, 太子, 太子彌敦道788-…" at bounding box center [461, 114] width 660 height 33
click at [313, 131] on div "2025/08/15, 星期五, 14:30 - 15:30 人數上限: 8 HK$300 或 6 Credits 香港, 九龍, 太子, 太子彌敦道788-…" at bounding box center [461, 114] width 660 height 33
drag, startPoint x: 313, startPoint y: 131, endPoint x: 154, endPoint y: 101, distance: 161.4
click at [154, 101] on div "2025/08/15, 星期五, 14:30 - 15:30 人數上限: 8 HK$300 或 6 Credits 香港, 九龍, 太子, 太子彌敦道788-…" at bounding box center [461, 114] width 660 height 33
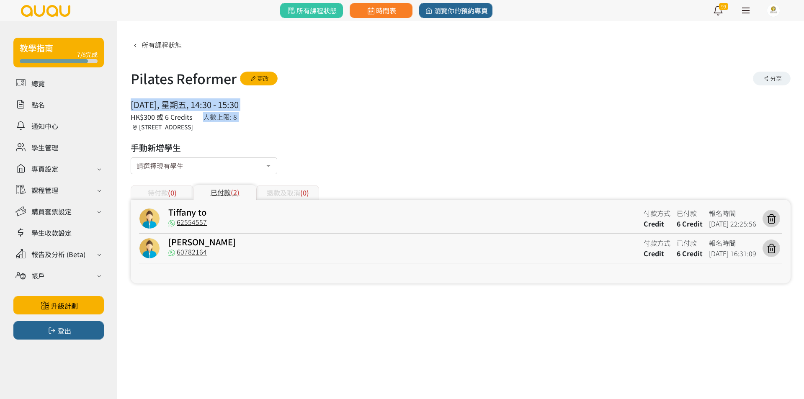
click at [154, 101] on div "2025/08/15, 星期五, 14:30 - 15:30" at bounding box center [185, 104] width 108 height 13
drag, startPoint x: 154, startPoint y: 101, endPoint x: 300, endPoint y: 139, distance: 150.5
click at [300, 139] on div "所有課程狀態 Pilates Reformer 更改 分享 2025/08/15, 星期五, 14:30 - 15:30 人數上限: 8 HK$300 或 6…" at bounding box center [461, 161] width 660 height 246
click at [296, 132] on div "所有課程狀態 Pilates Reformer 更改 分享 2025/08/15, 星期五, 14:30 - 15:30 人數上限: 8 HK$300 或 6…" at bounding box center [461, 161] width 660 height 246
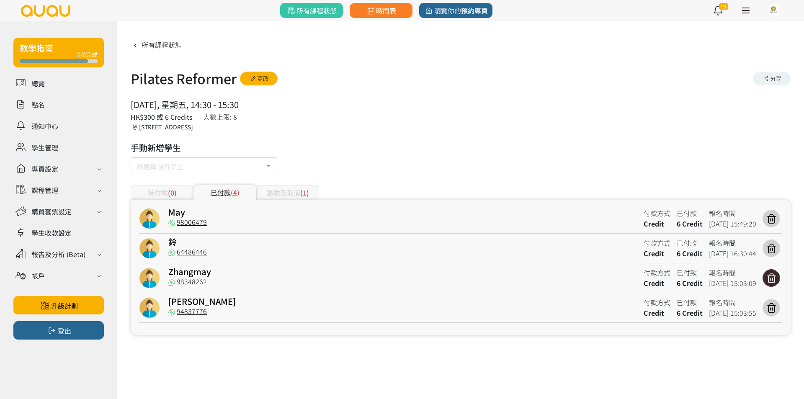
click at [768, 276] on icon at bounding box center [771, 278] width 16 height 11
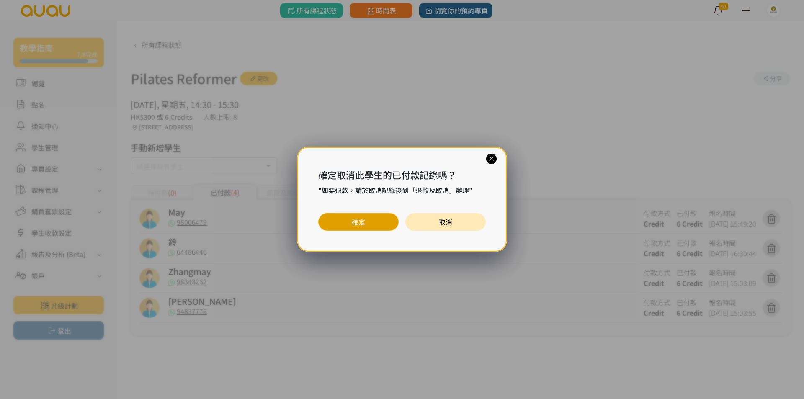
click at [350, 226] on button "確定" at bounding box center [358, 222] width 80 height 18
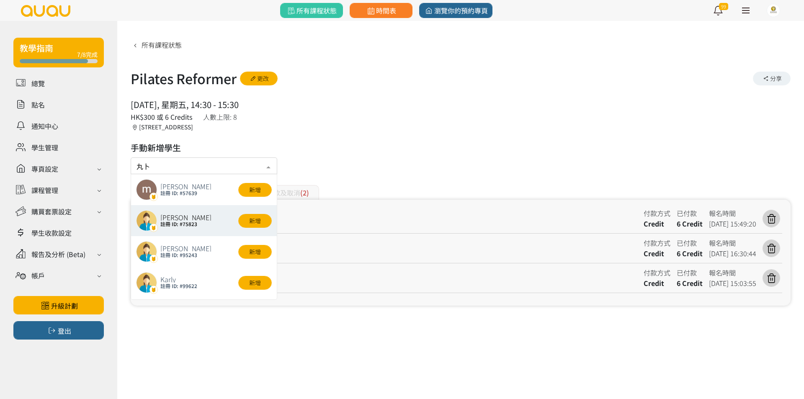
type input "丸"
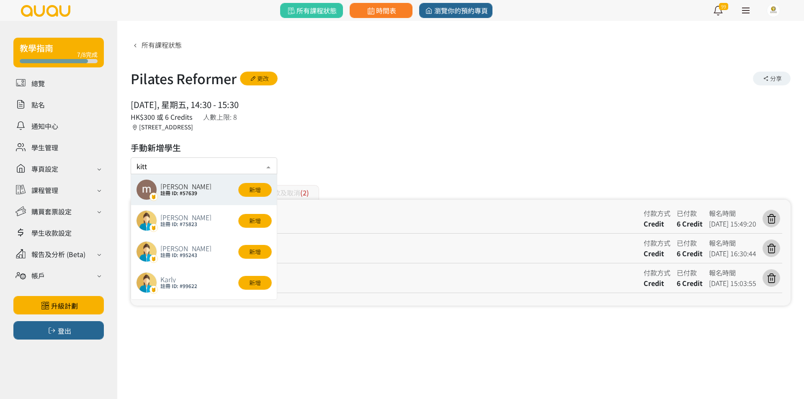
type input "kitty"
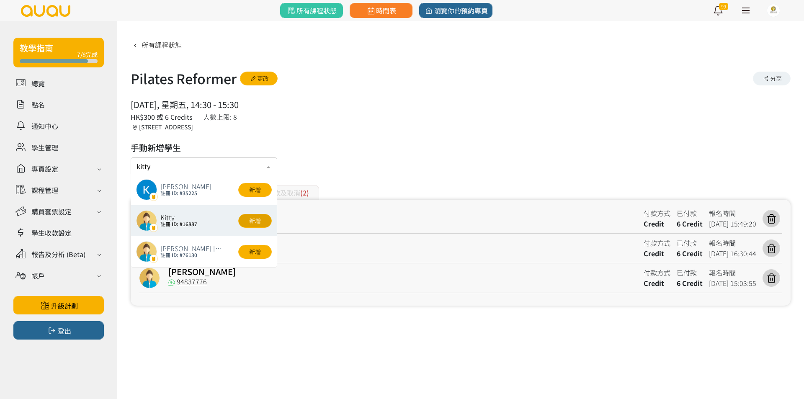
click at [256, 220] on button "新增" at bounding box center [254, 221] width 33 height 14
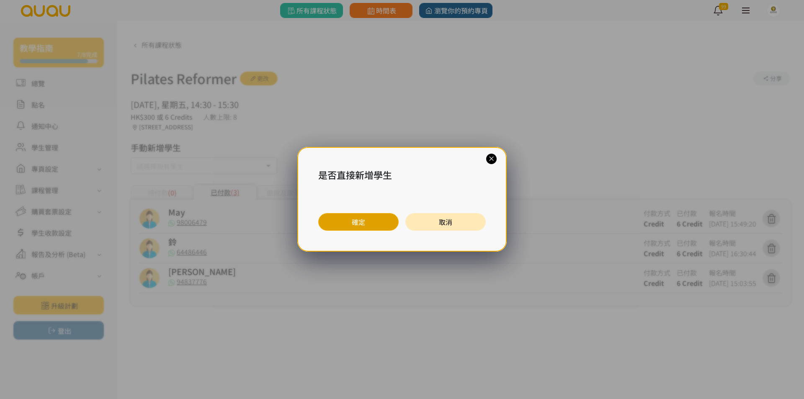
click at [351, 221] on button "確定" at bounding box center [358, 222] width 80 height 18
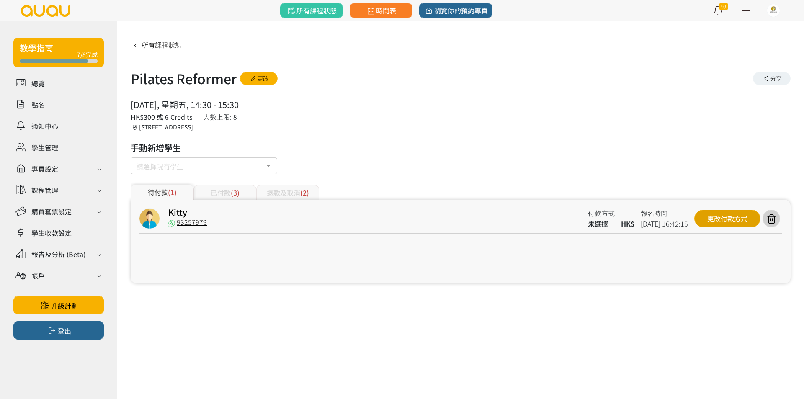
click at [708, 216] on div "更改付款方式" at bounding box center [727, 219] width 66 height 18
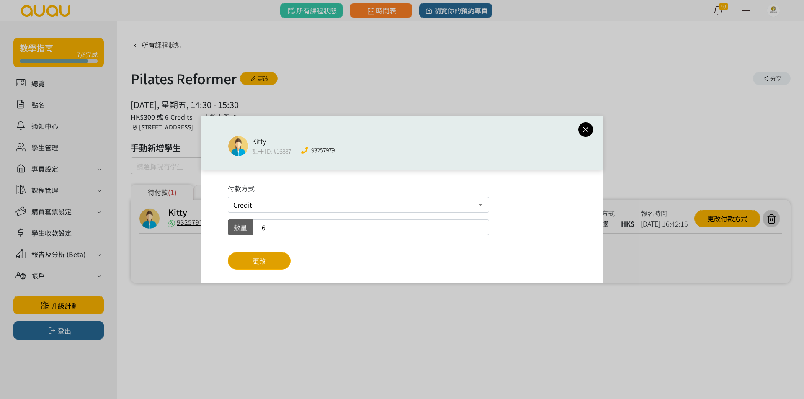
click at [287, 260] on button "更改" at bounding box center [259, 261] width 63 height 18
